Goal: Information Seeking & Learning: Learn about a topic

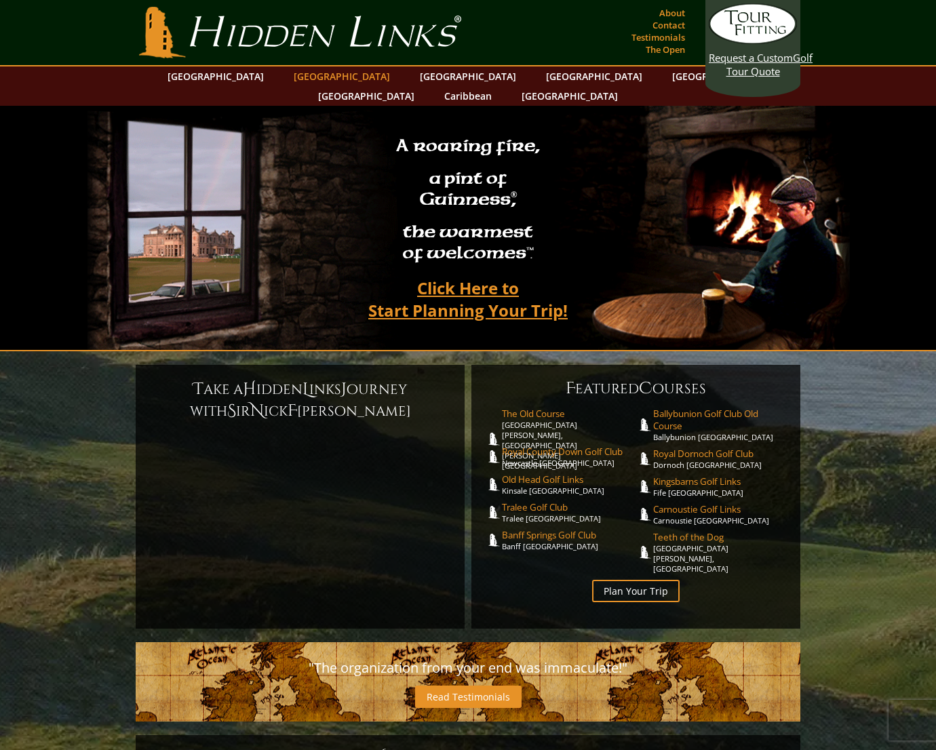
click at [329, 81] on link "[GEOGRAPHIC_DATA]" at bounding box center [342, 76] width 110 height 20
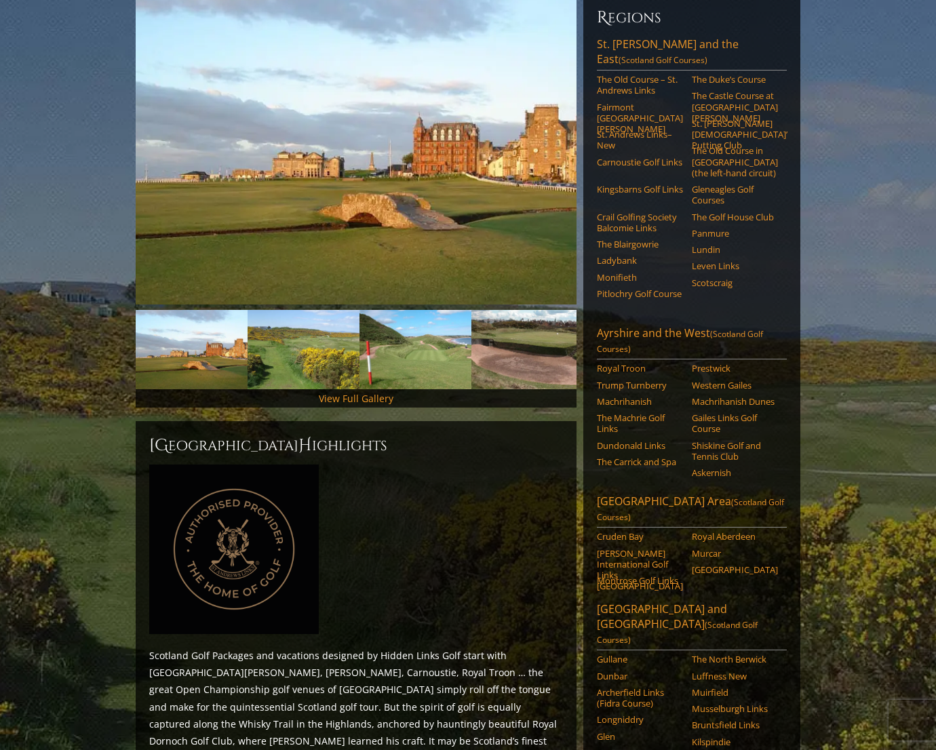
scroll to position [68, 0]
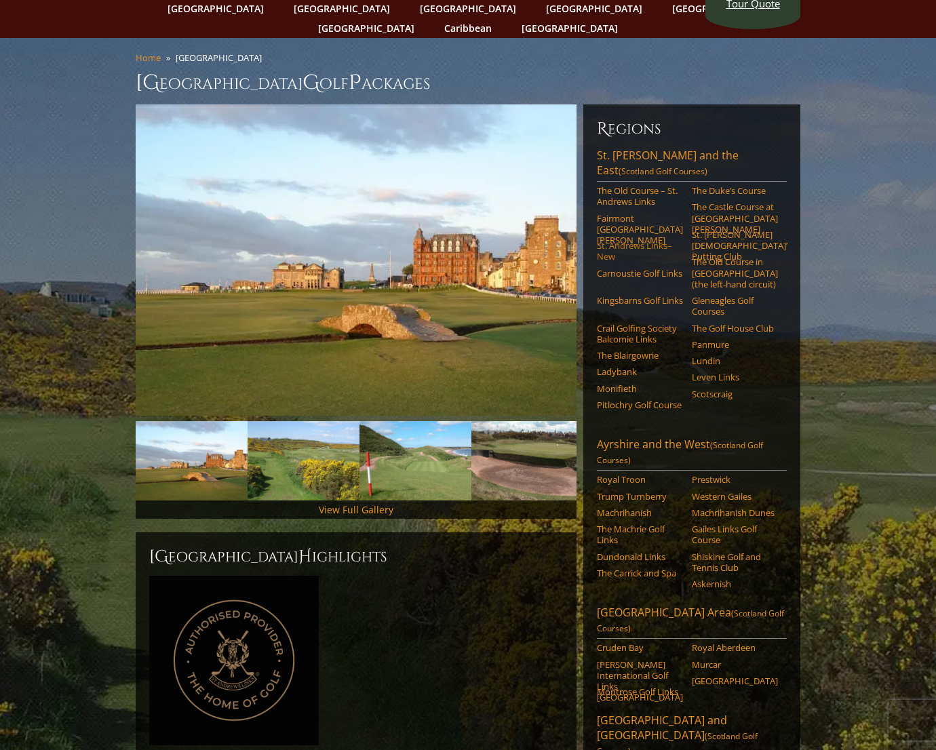
drag, startPoint x: 718, startPoint y: 218, endPoint x: 681, endPoint y: 220, distance: 36.7
drag, startPoint x: 681, startPoint y: 220, endPoint x: 650, endPoint y: 100, distance: 124.7
click at [650, 118] on h6 "Regions" at bounding box center [692, 129] width 190 height 22
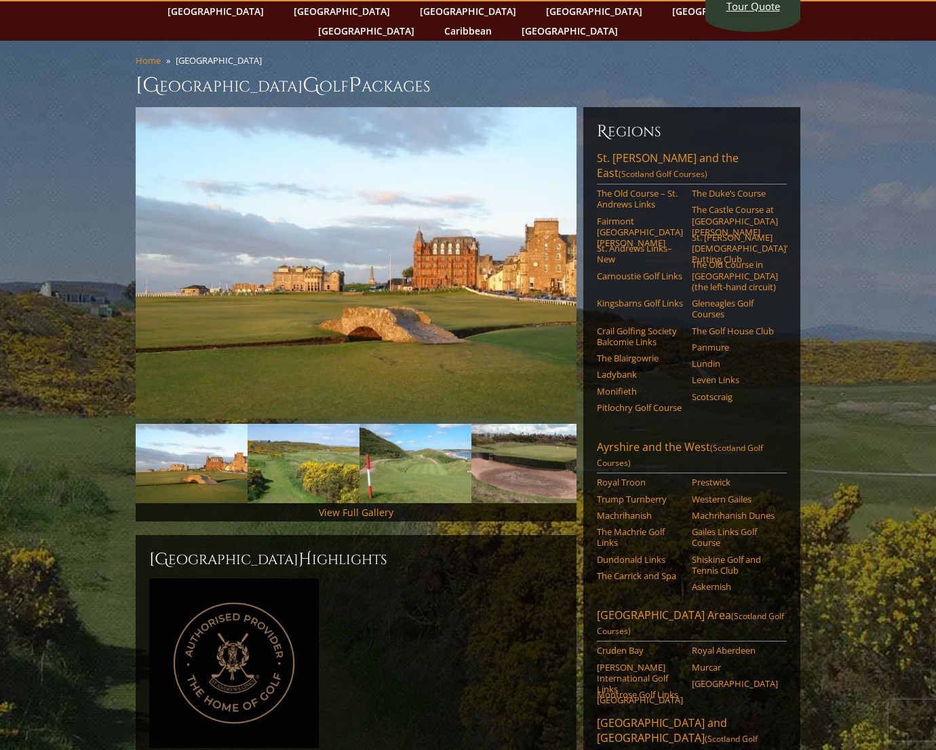
scroll to position [0, 0]
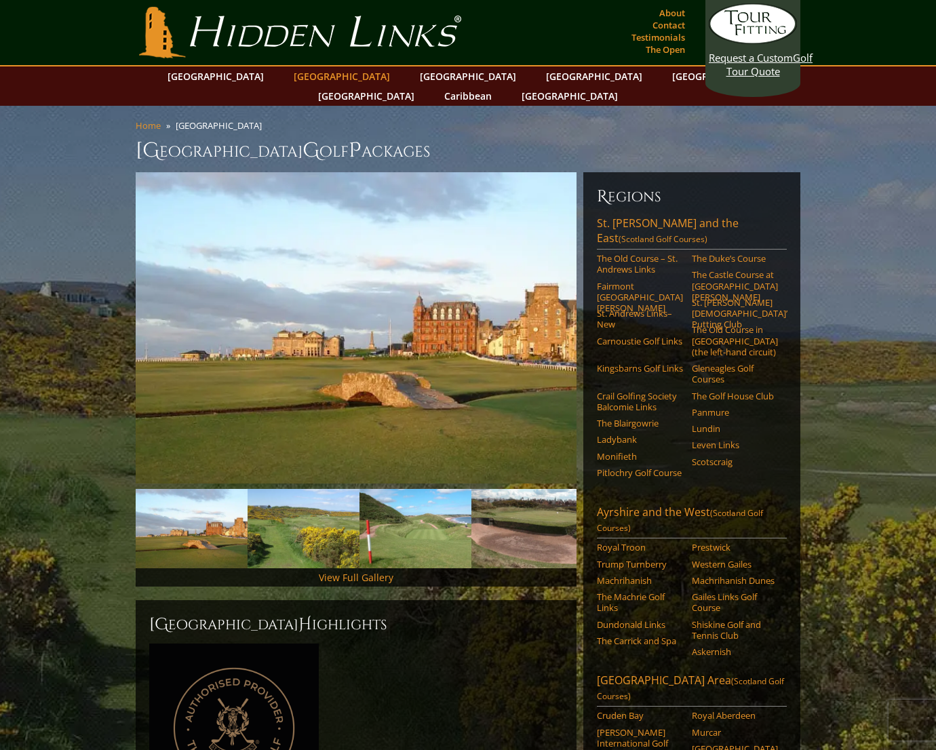
click at [319, 75] on link "[GEOGRAPHIC_DATA]" at bounding box center [342, 76] width 110 height 20
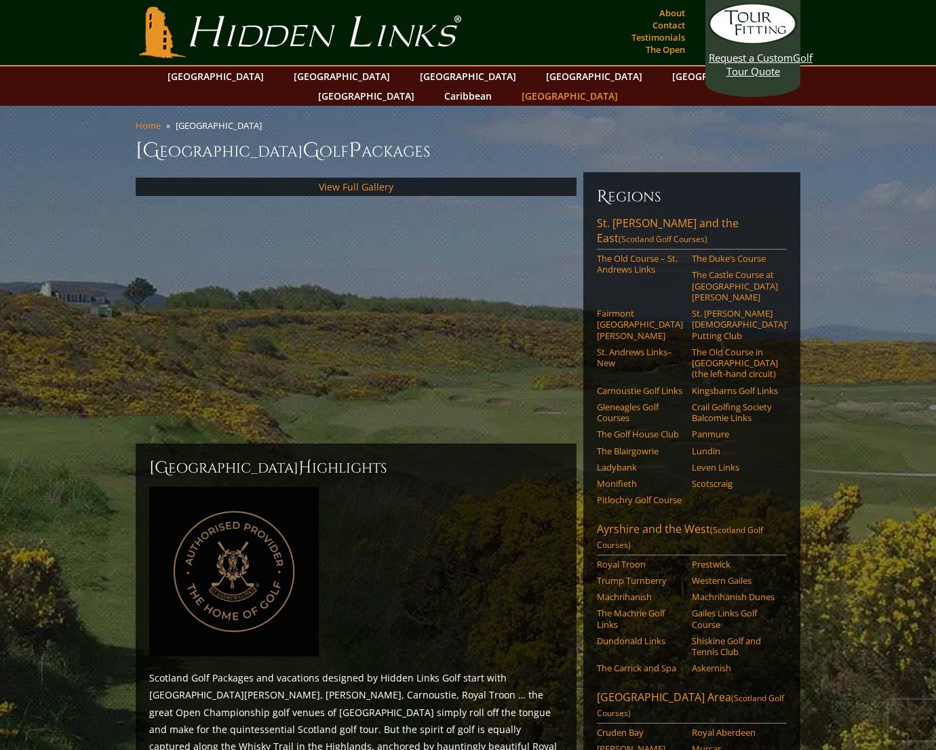
click at [625, 86] on link "[GEOGRAPHIC_DATA]" at bounding box center [570, 96] width 110 height 20
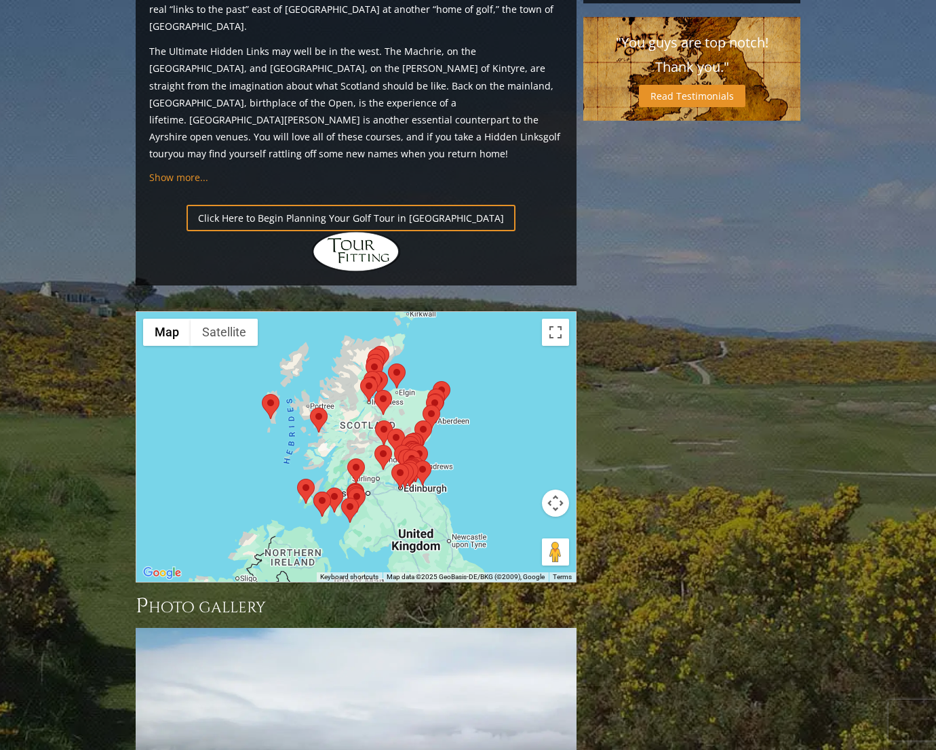
scroll to position [1492, 0]
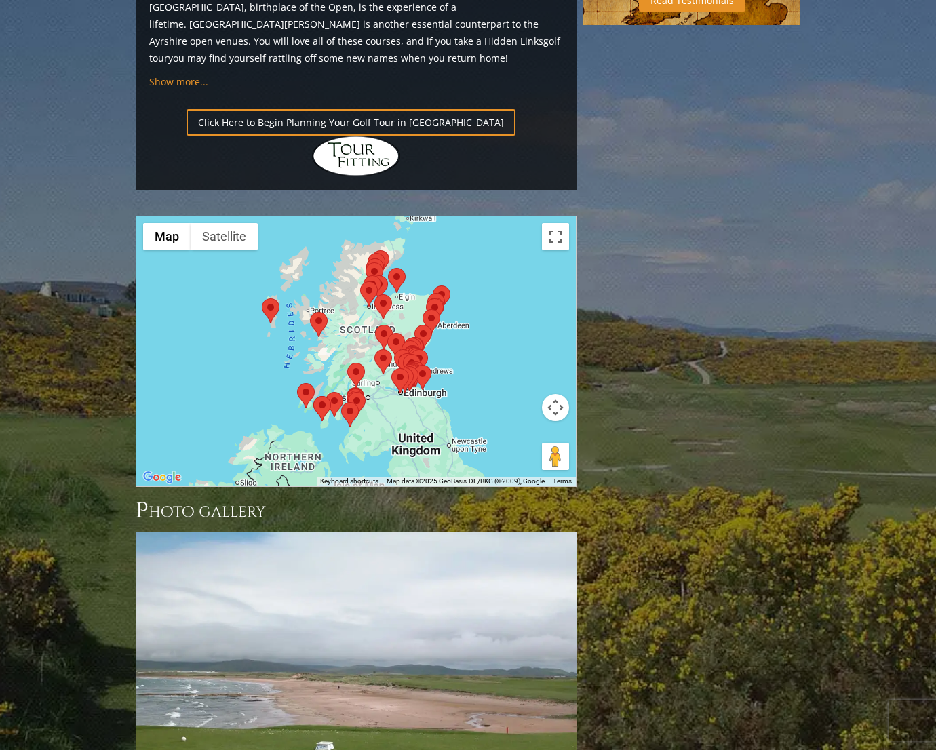
click at [297, 383] on area at bounding box center [297, 383] width 0 height 0
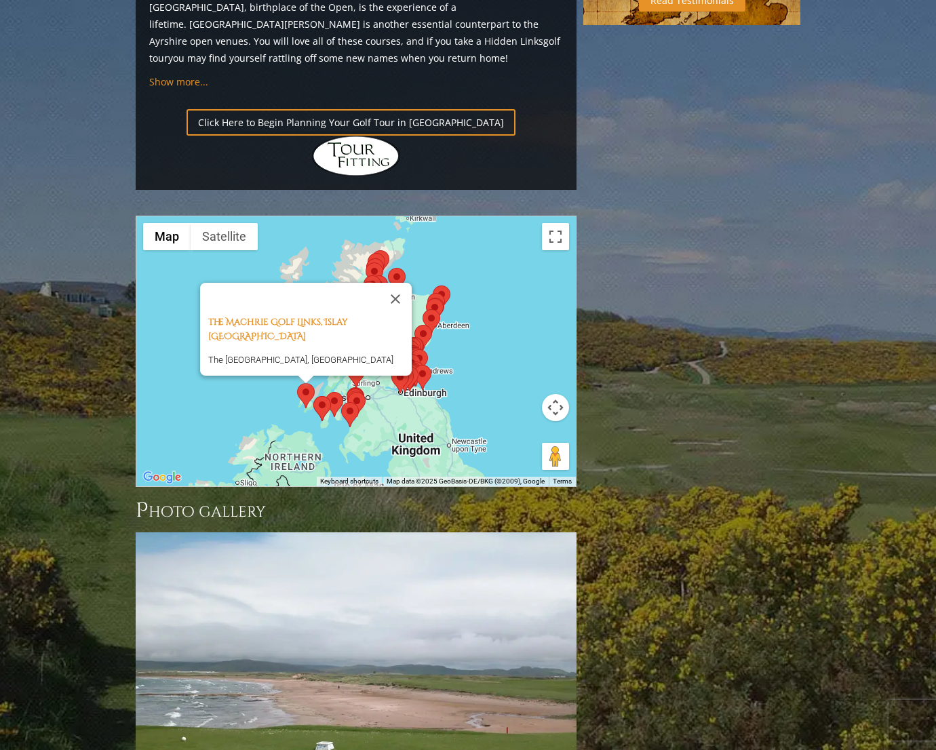
click at [313, 396] on area at bounding box center [313, 396] width 0 height 0
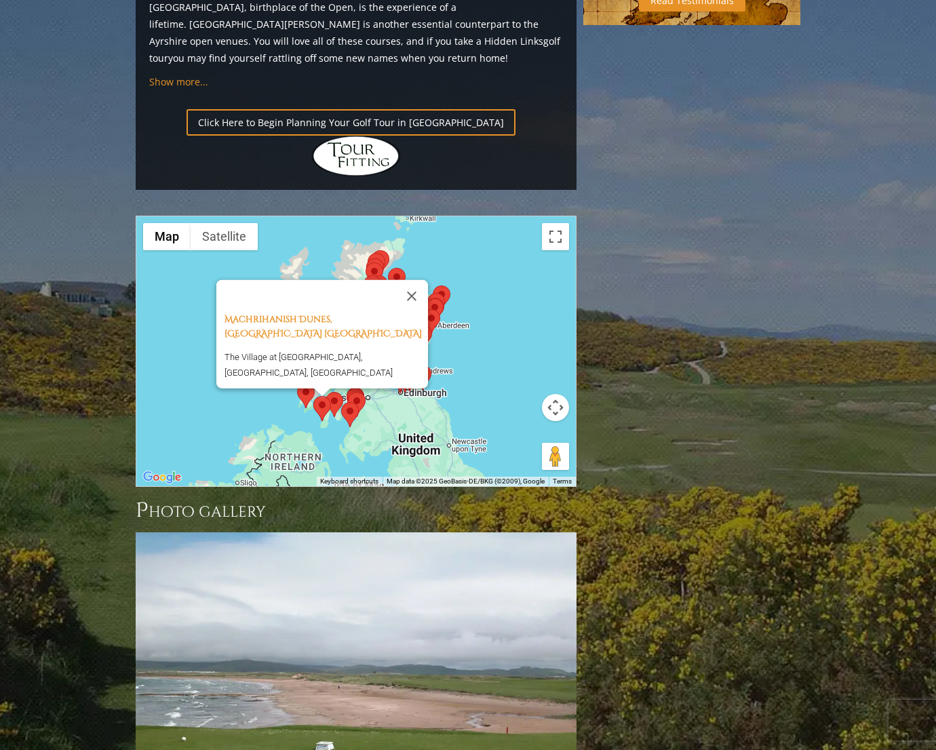
click at [326, 392] on area at bounding box center [326, 392] width 0 height 0
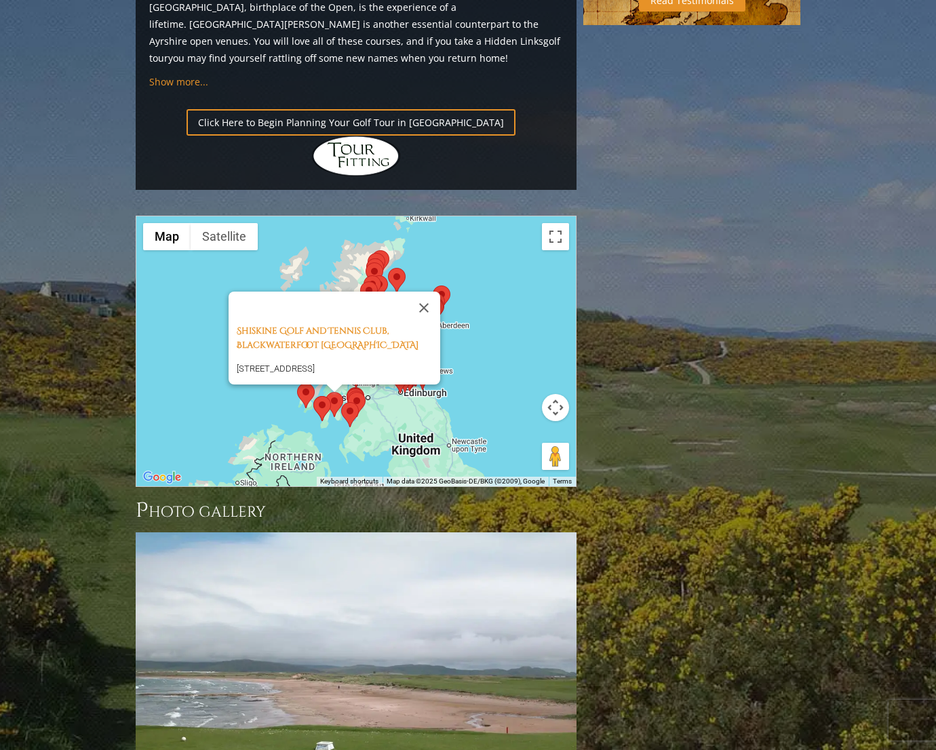
click at [341, 402] on area at bounding box center [341, 402] width 0 height 0
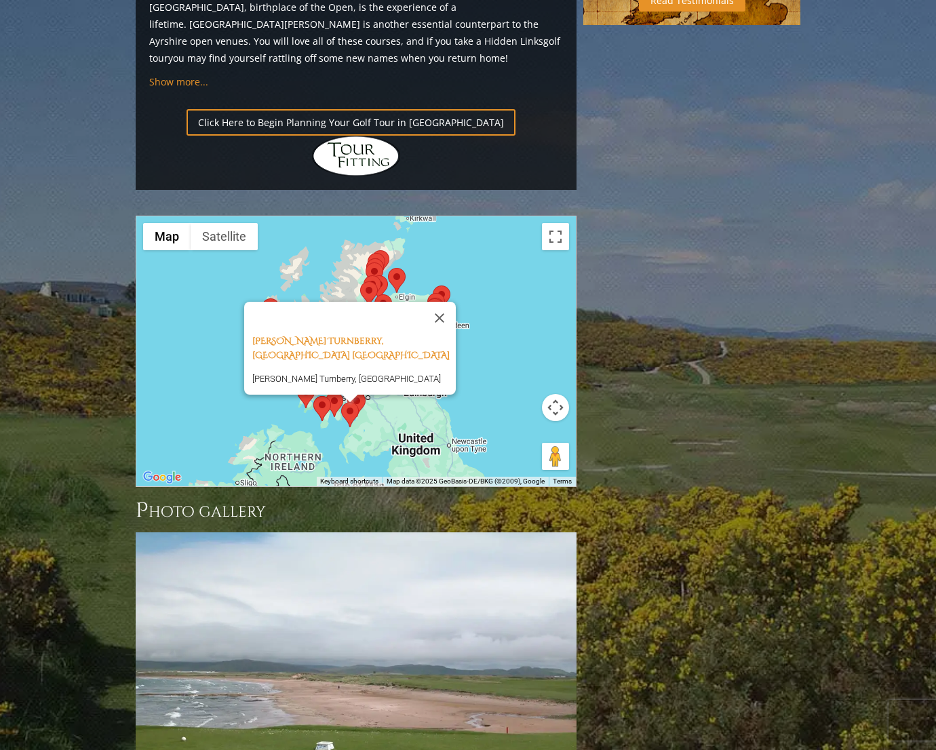
click at [348, 392] on area at bounding box center [348, 392] width 0 height 0
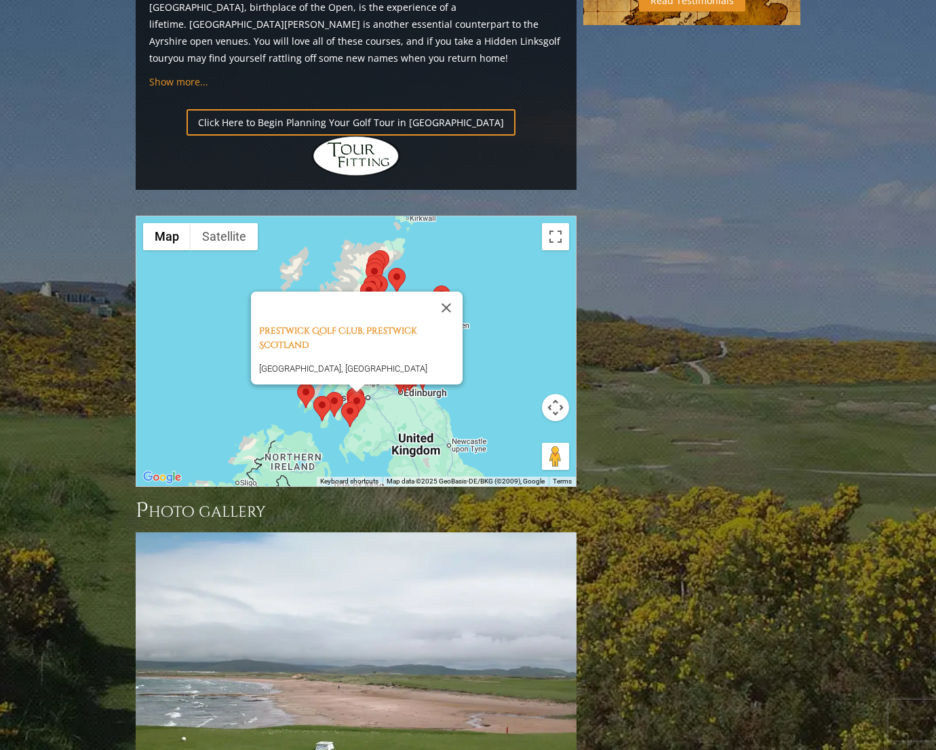
click at [168, 237] on div "Prestwick Golf Club, Prestwick Scotland Prestwick Golf Club, Links Road, Prestw…" at bounding box center [356, 351] width 440 height 270
click at [452, 292] on button "Close" at bounding box center [446, 308] width 33 height 33
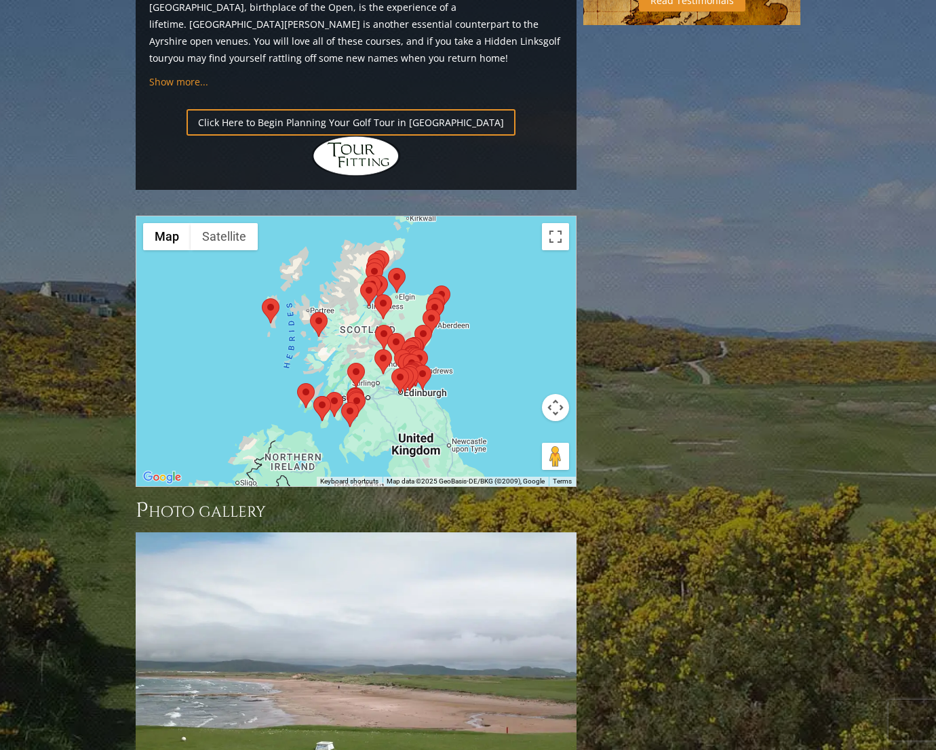
click at [266, 298] on div at bounding box center [271, 310] width 18 height 25
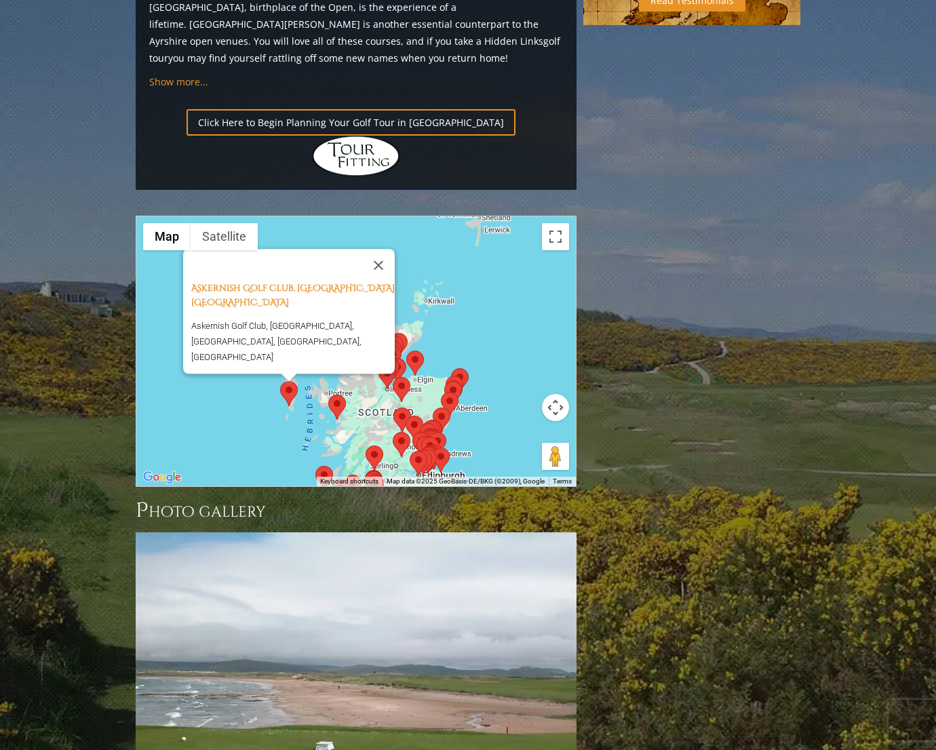
click at [328, 395] on area at bounding box center [328, 395] width 0 height 0
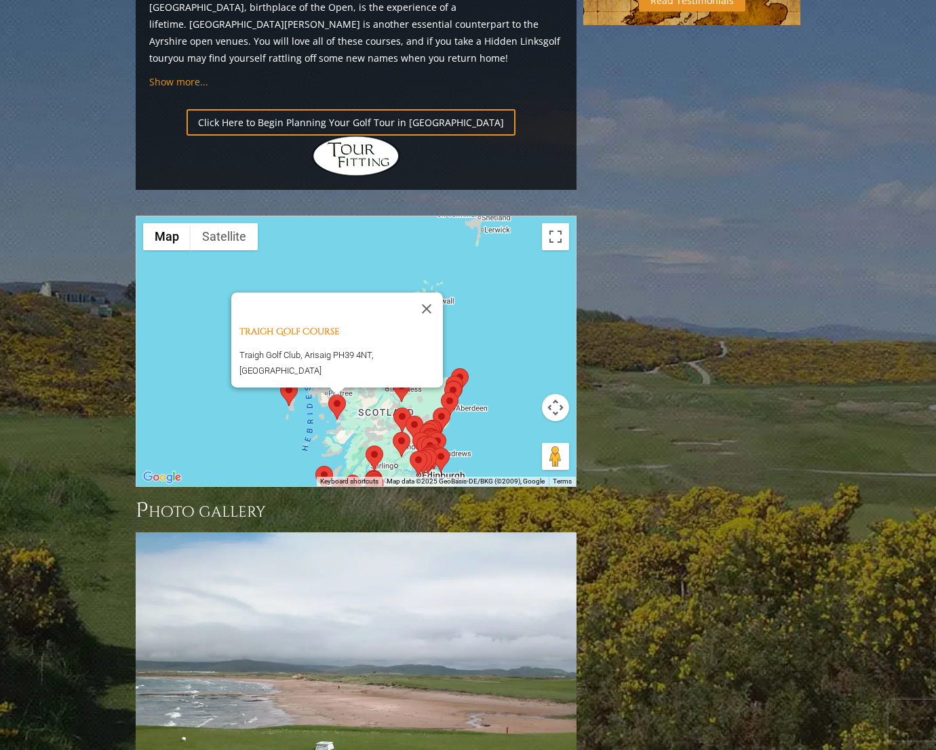
click at [328, 395] on area at bounding box center [328, 395] width 0 height 0
click at [495, 237] on div "Traigh Golf Course Traigh Golf Club, Arisaig PH39 4NT, United Kingdom" at bounding box center [356, 351] width 440 height 270
click at [397, 377] on img at bounding box center [402, 389] width 18 height 25
click at [393, 377] on area at bounding box center [393, 377] width 0 height 0
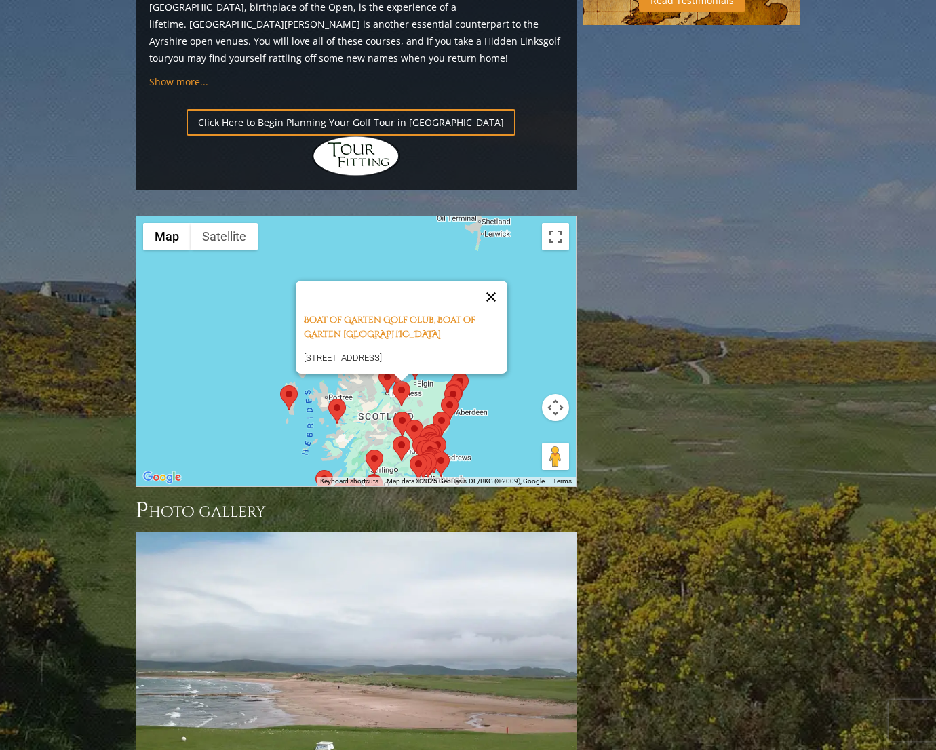
click at [489, 281] on button "Close" at bounding box center [491, 297] width 33 height 33
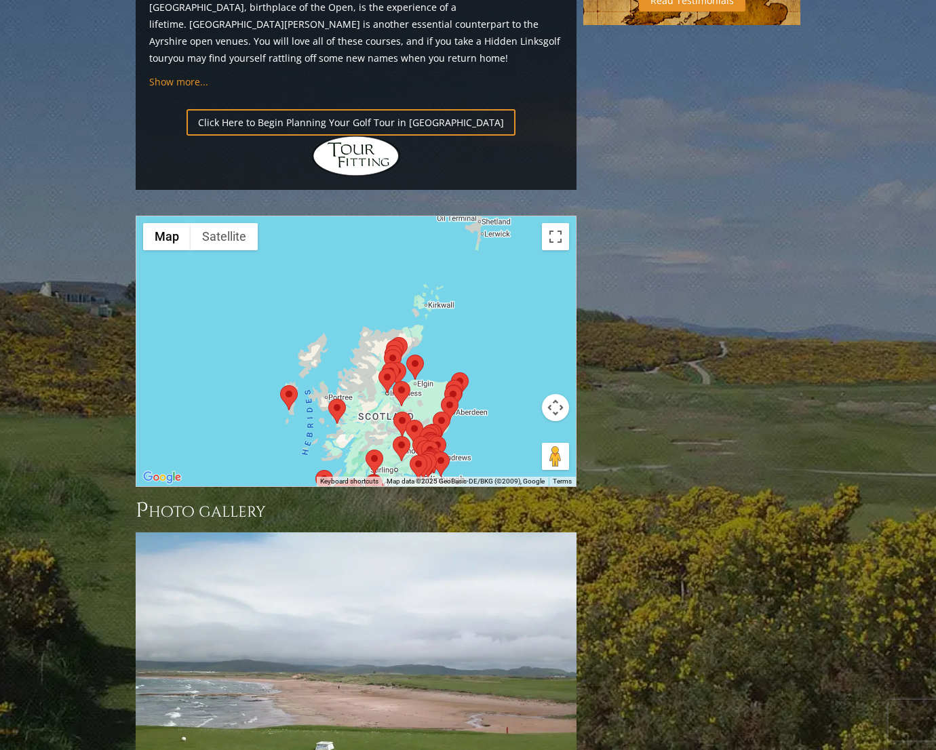
click at [406, 355] on area at bounding box center [406, 355] width 0 height 0
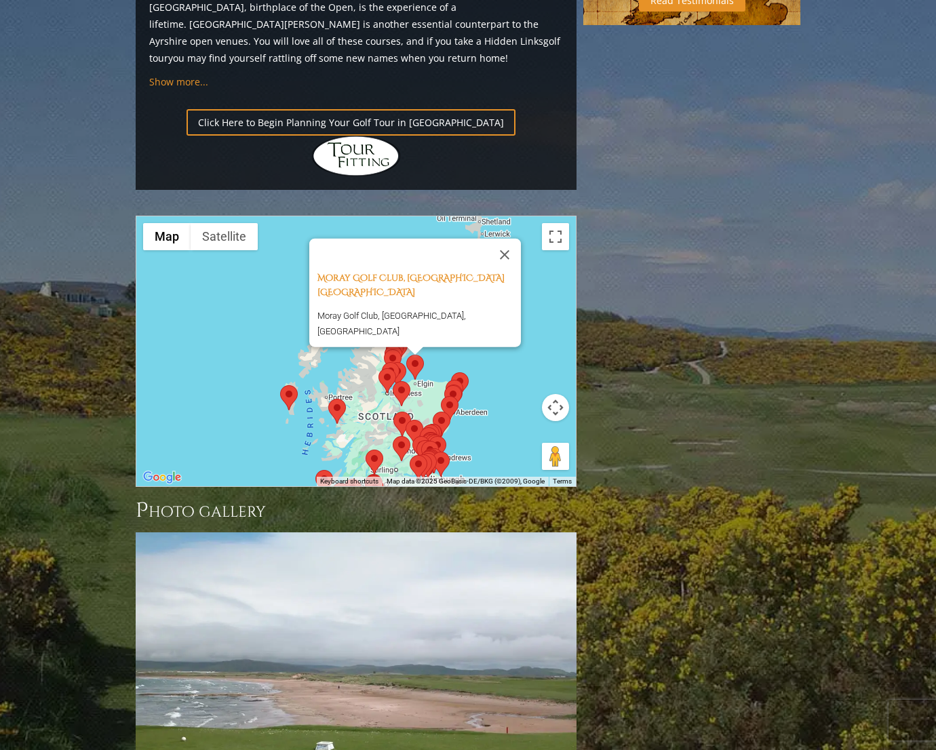
click at [406, 355] on area at bounding box center [406, 355] width 0 height 0
click at [451, 372] on area at bounding box center [451, 372] width 0 height 0
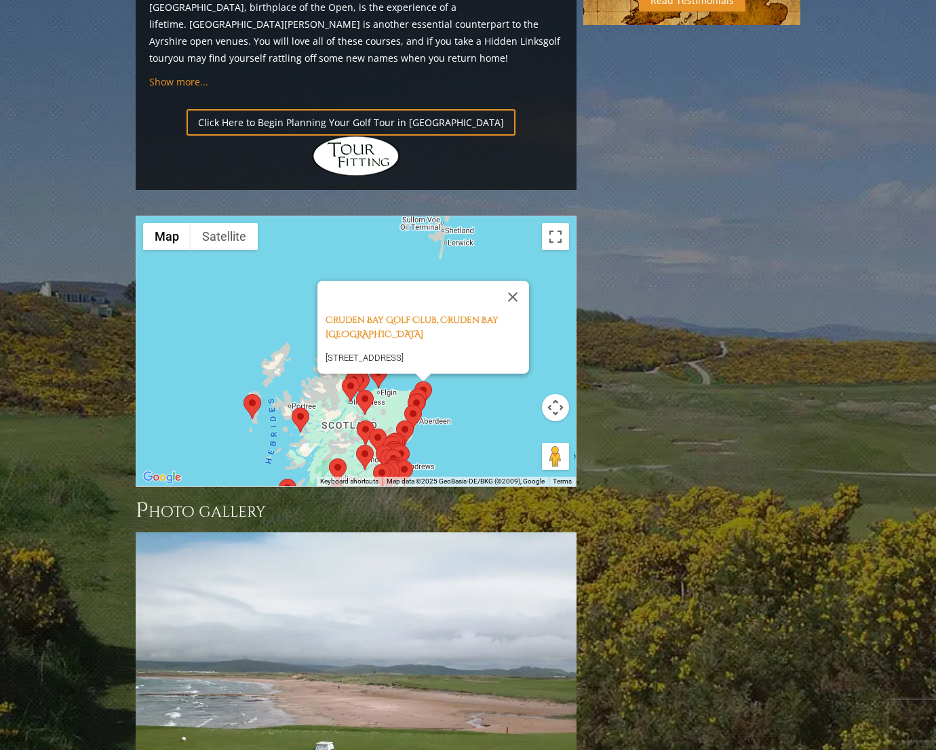
click at [462, 265] on div "Cruden Bay Golf Club, Cruden Bay Scotland Aulton Rd, Cruden Bay, Aberdeen AB42 …" at bounding box center [356, 351] width 440 height 270
click at [404, 405] on area at bounding box center [404, 405] width 0 height 0
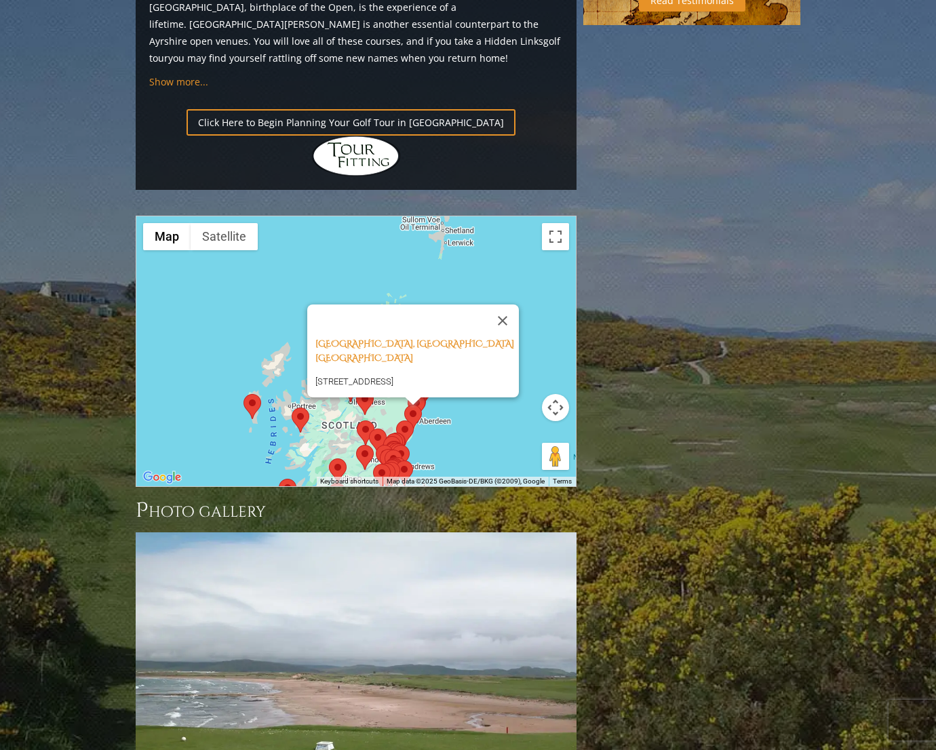
click at [416, 398] on div at bounding box center [413, 402] width 17 height 8
click at [421, 398] on div at bounding box center [413, 402] width 17 height 8
click at [396, 421] on area at bounding box center [396, 421] width 0 height 0
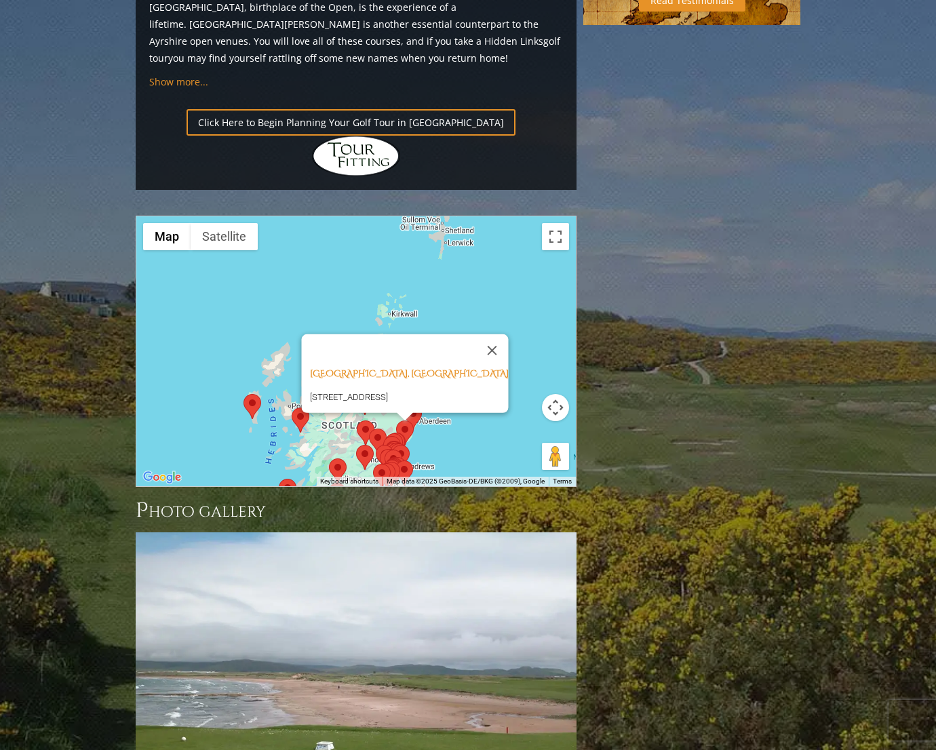
click at [392, 445] on area at bounding box center [392, 445] width 0 height 0
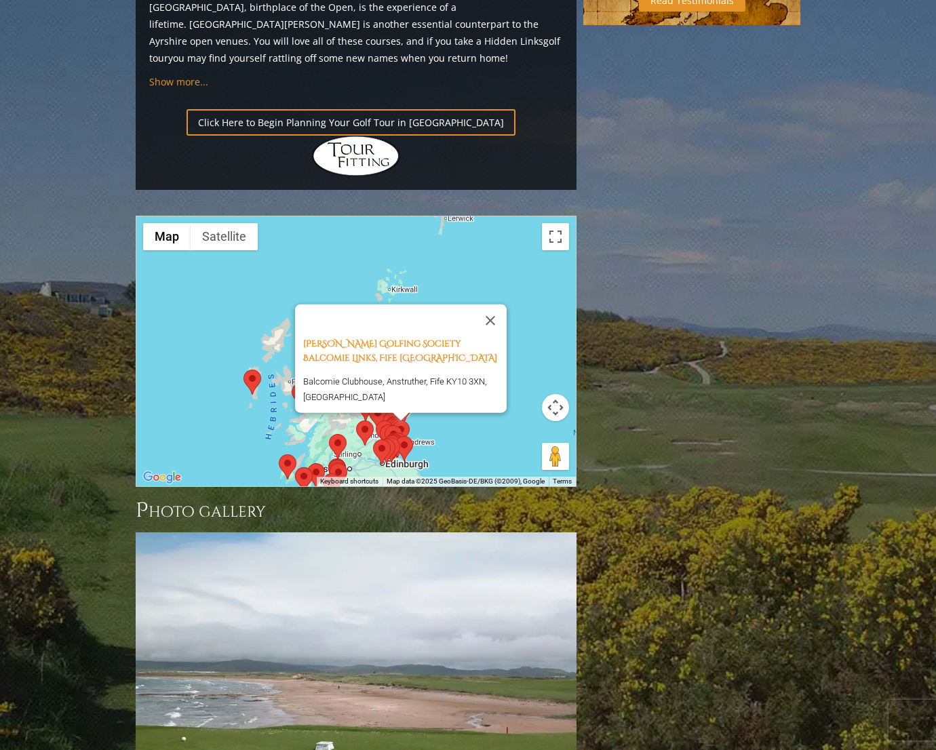
click at [440, 317] on div "Crail Golfing Society Balcomie Links, Fife Scotland Balcomie Clubhouse, Anstrut…" at bounding box center [356, 351] width 440 height 270
click at [498, 304] on button "Close" at bounding box center [490, 320] width 33 height 33
